Goal: Task Accomplishment & Management: Use online tool/utility

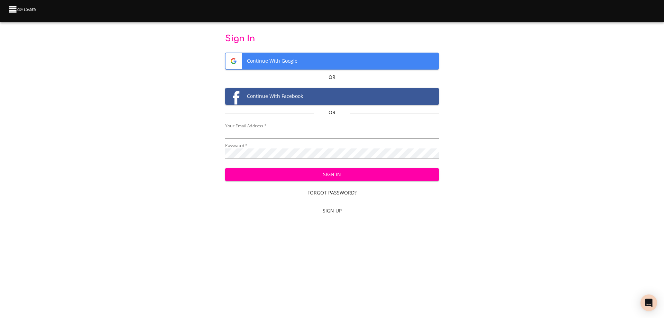
type input "bill@pittmandental.com"
click at [312, 175] on span "Sign In" at bounding box center [332, 174] width 203 height 9
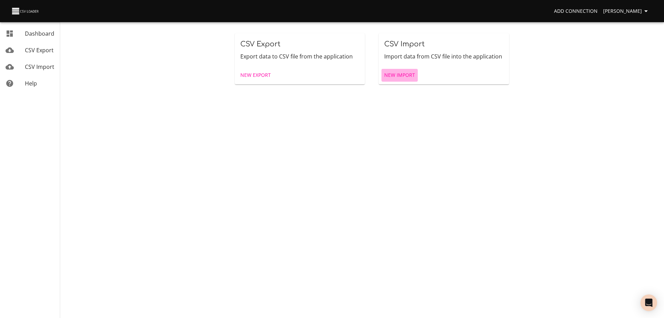
click at [400, 75] on span "New Import" at bounding box center [399, 75] width 31 height 9
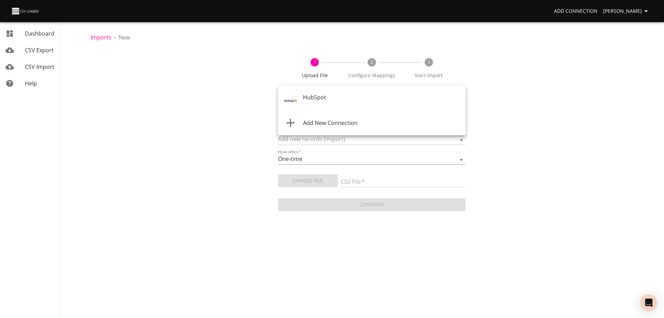
click at [339, 101] on body "Add Connection [PERSON_NAME] Dashboard CSV Export CSV Import Help Imports › New…" at bounding box center [332, 159] width 664 height 318
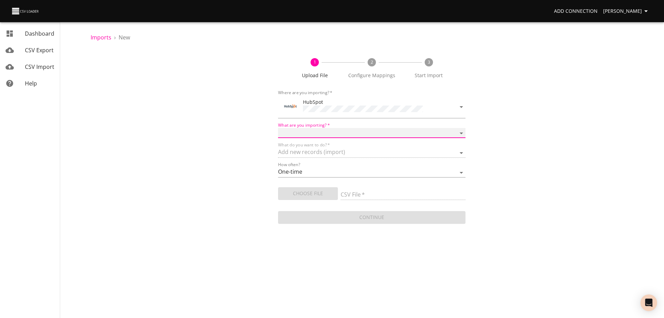
click at [335, 130] on select "Calls Companies Contacts Deals Emails Line items Meetings Notes Products Tasks …" at bounding box center [371, 133] width 187 height 10
select select "deals"
click at [278, 128] on select "Calls Companies Contacts Deals Emails Line items Meetings Notes Products Tasks …" at bounding box center [371, 133] width 187 height 10
click at [305, 192] on span "Choose File" at bounding box center [307, 193] width 49 height 9
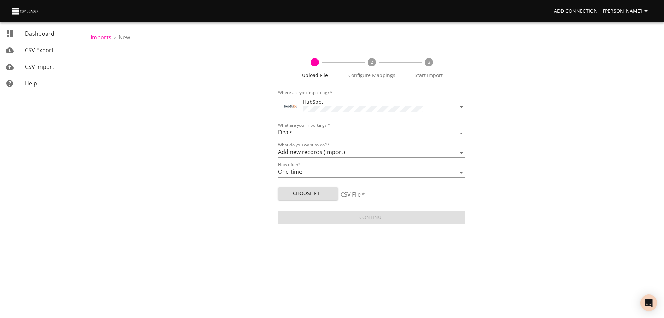
type input "Doctor Daily Sales 08192025.csv"
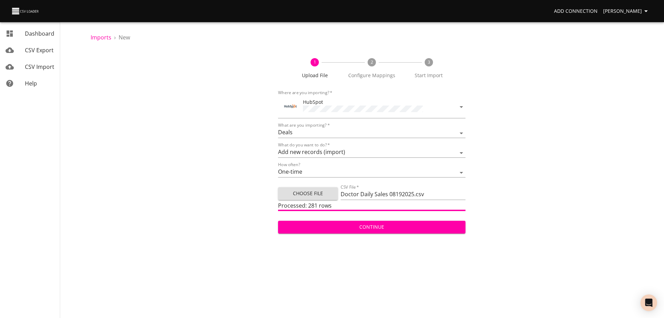
click at [380, 228] on span "Continue" at bounding box center [371, 227] width 176 height 9
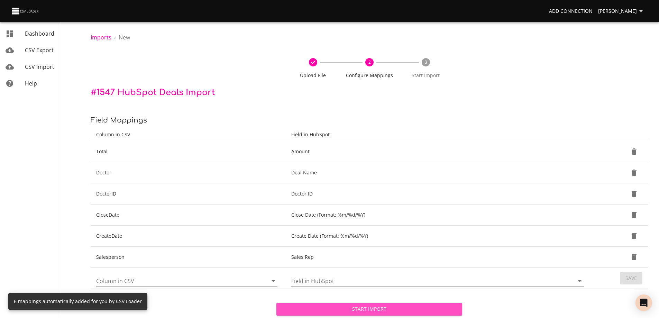
click at [372, 308] on span "Start Import" at bounding box center [369, 309] width 175 height 9
